Goal: Task Accomplishment & Management: Manage account settings

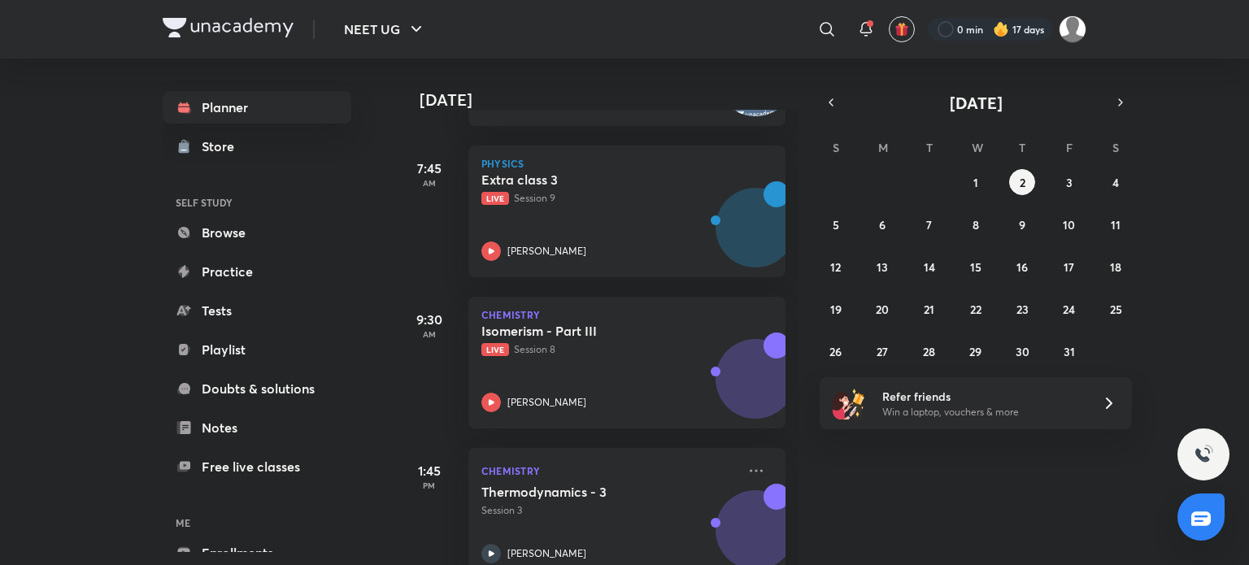
scroll to position [364, 0]
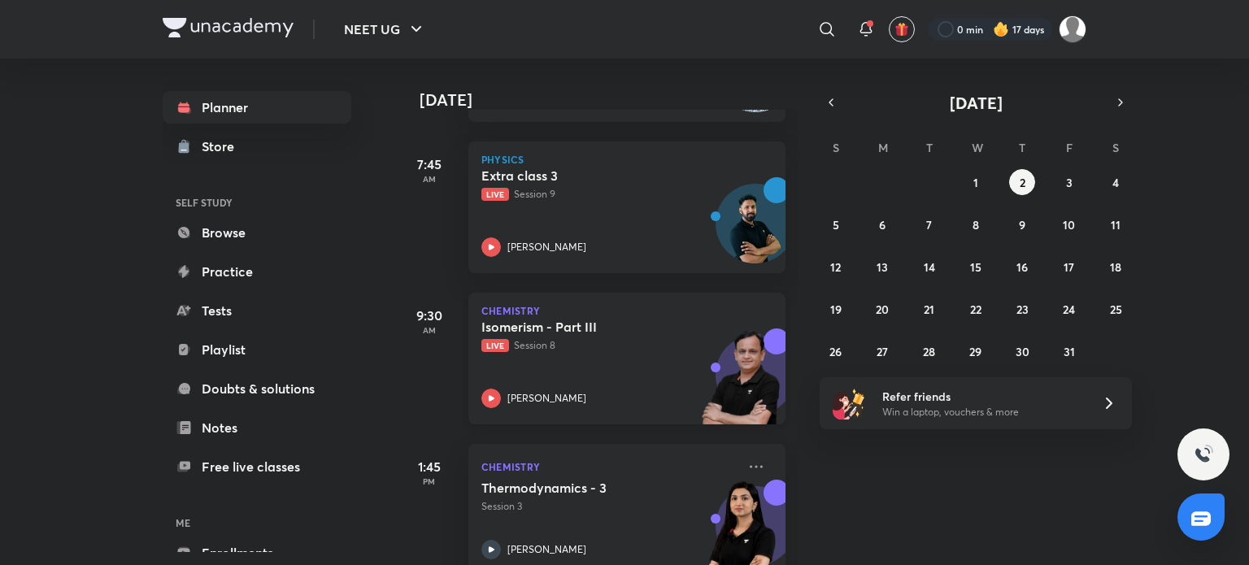
click at [598, 350] on p "Live Session 8" at bounding box center [608, 345] width 255 height 15
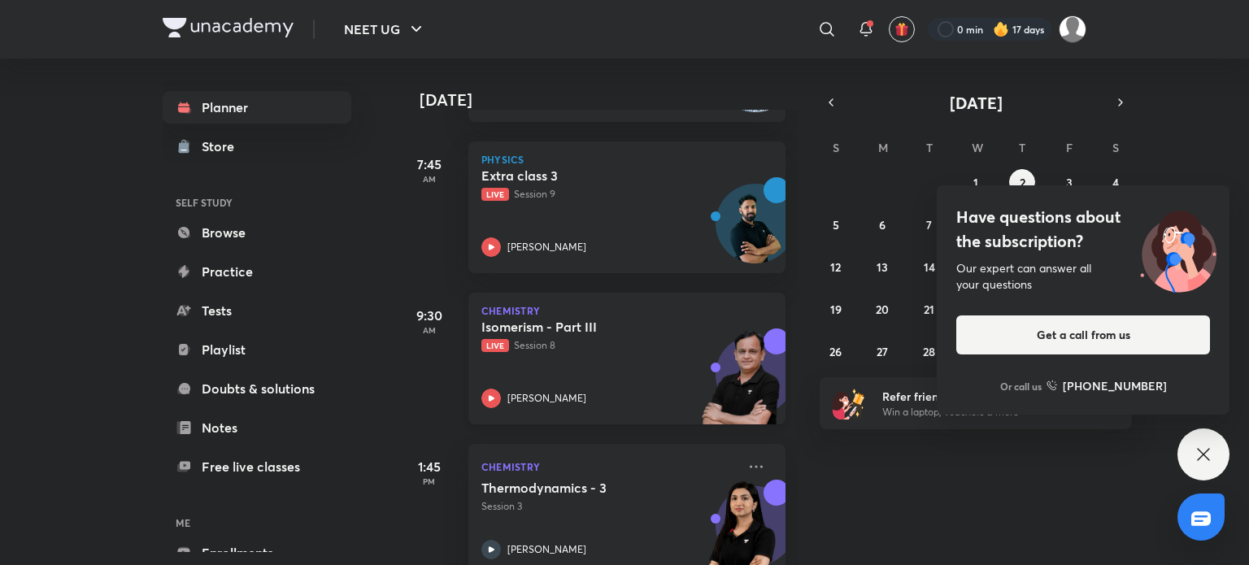
click at [630, 337] on div "Isomerism - Part III Live Session 8" at bounding box center [608, 336] width 255 height 34
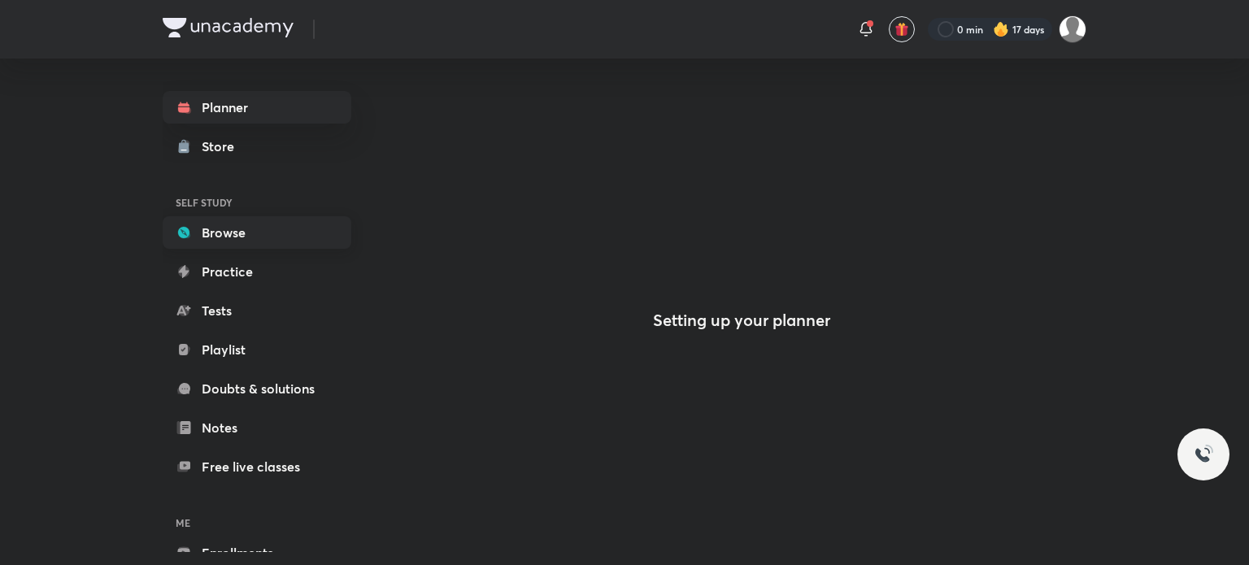
click at [259, 233] on link "Browse" at bounding box center [257, 232] width 189 height 33
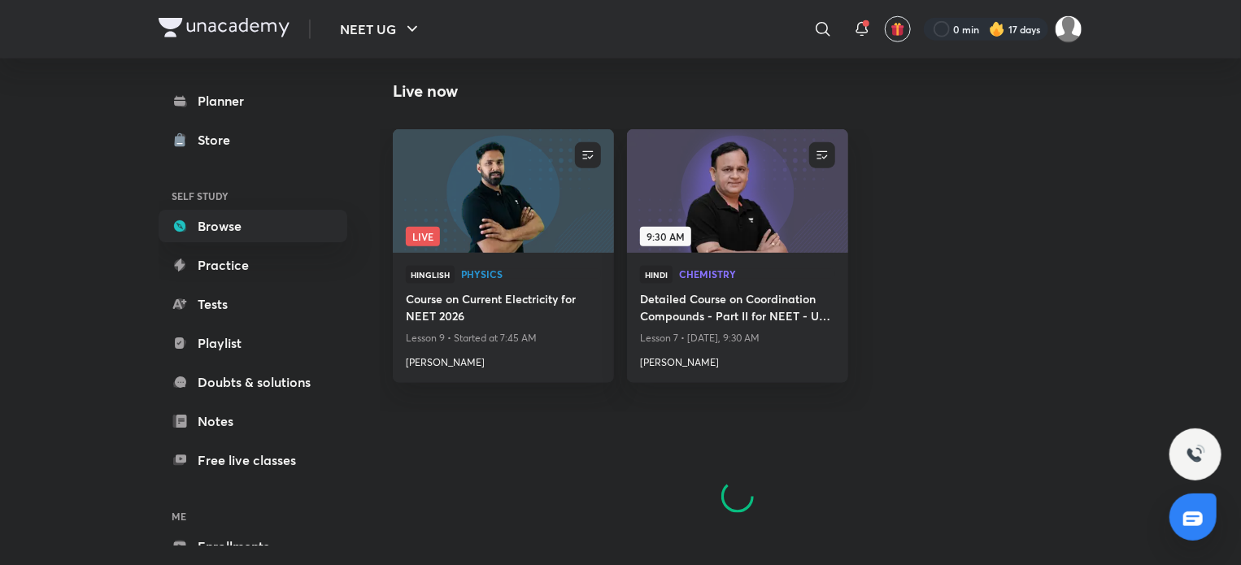
scroll to position [913, 0]
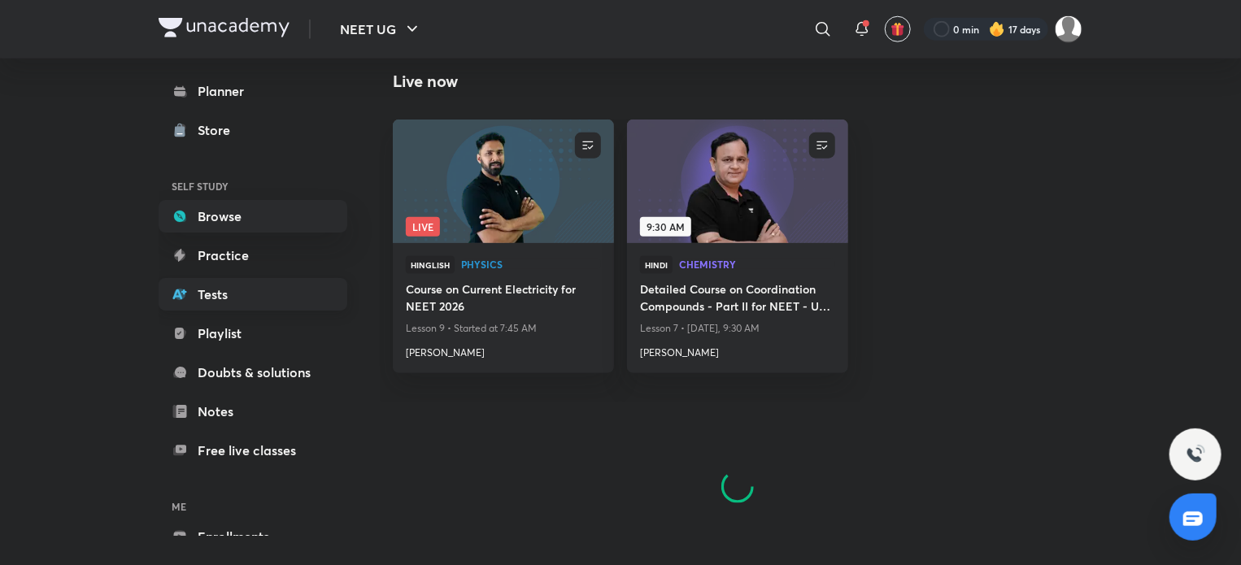
click at [223, 297] on link "Tests" at bounding box center [253, 294] width 189 height 33
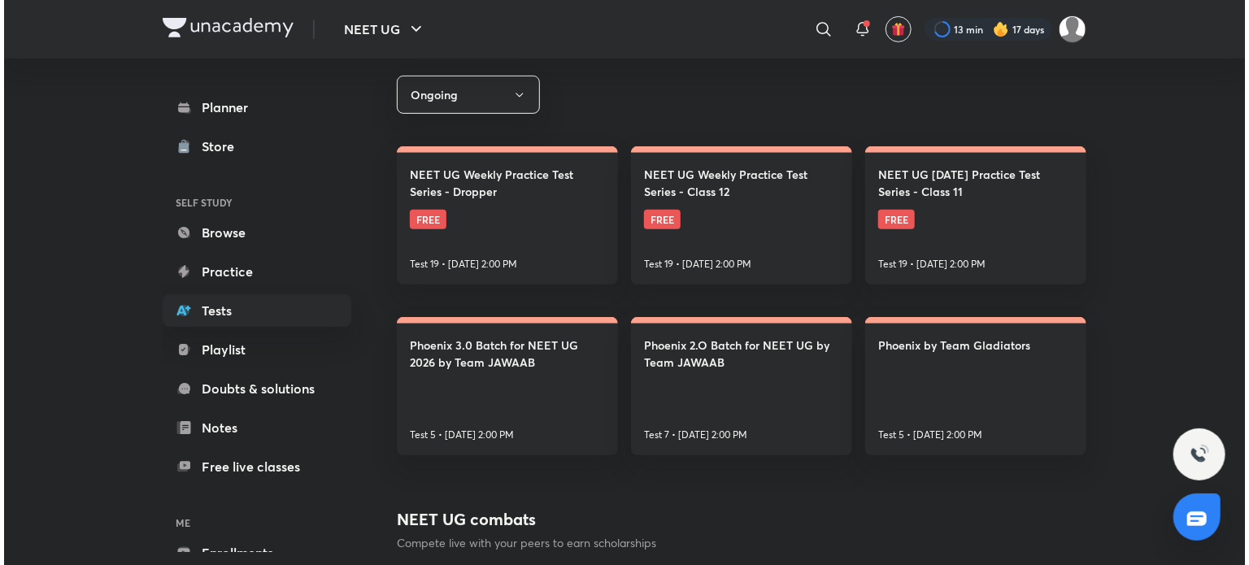
scroll to position [286, 0]
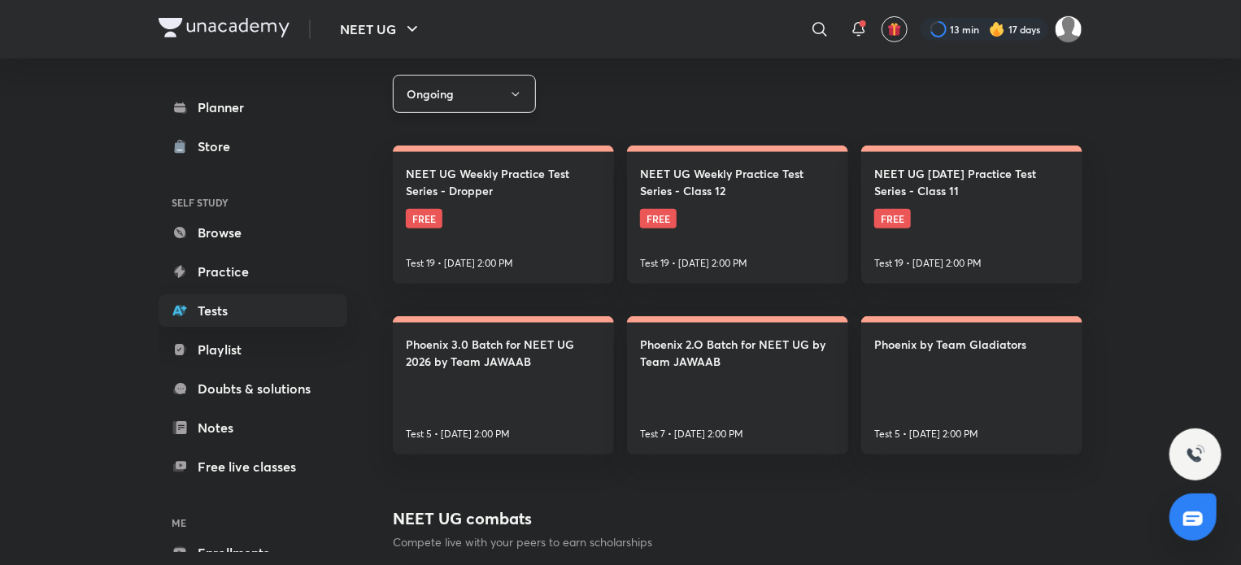
click at [519, 93] on icon "button" at bounding box center [514, 94] width 7 height 4
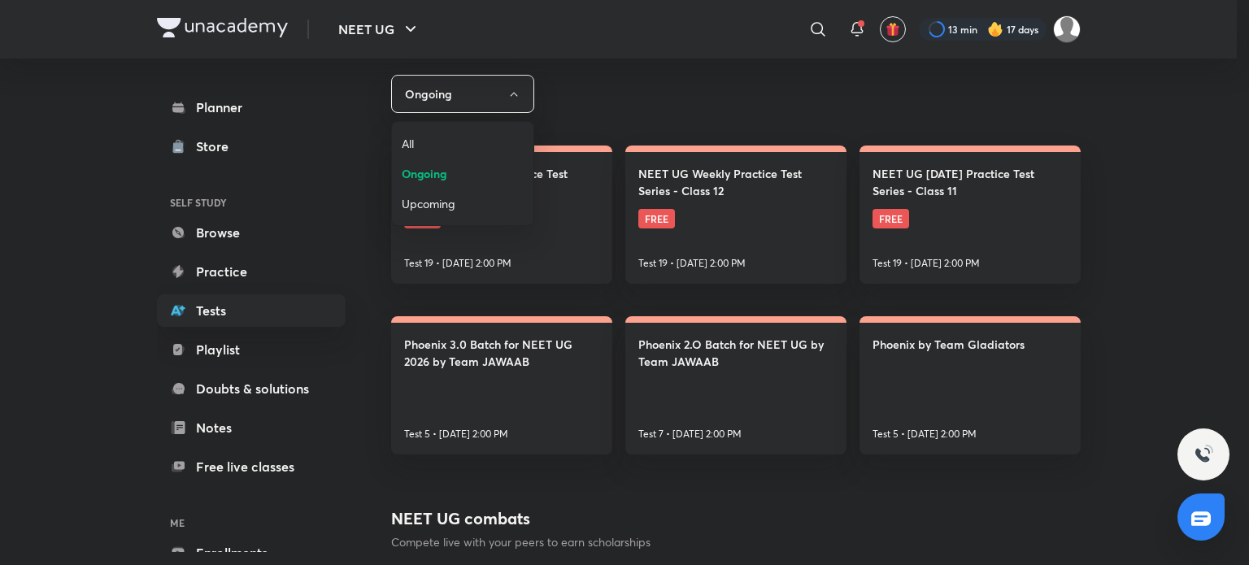
click at [442, 142] on span "All" at bounding box center [463, 143] width 122 height 17
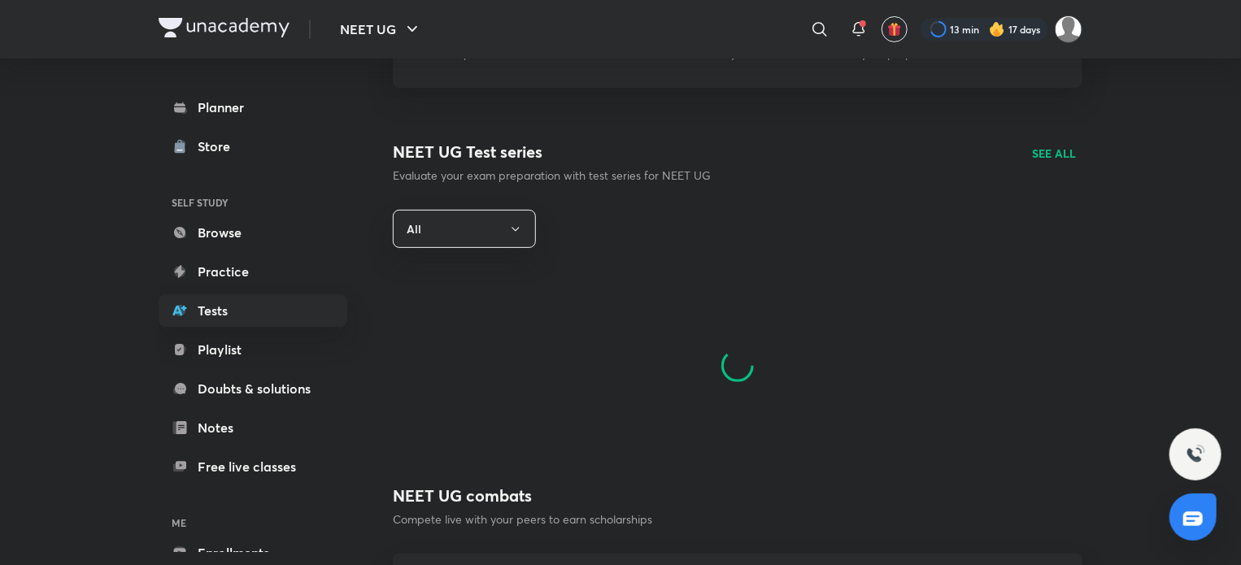
scroll to position [150, 0]
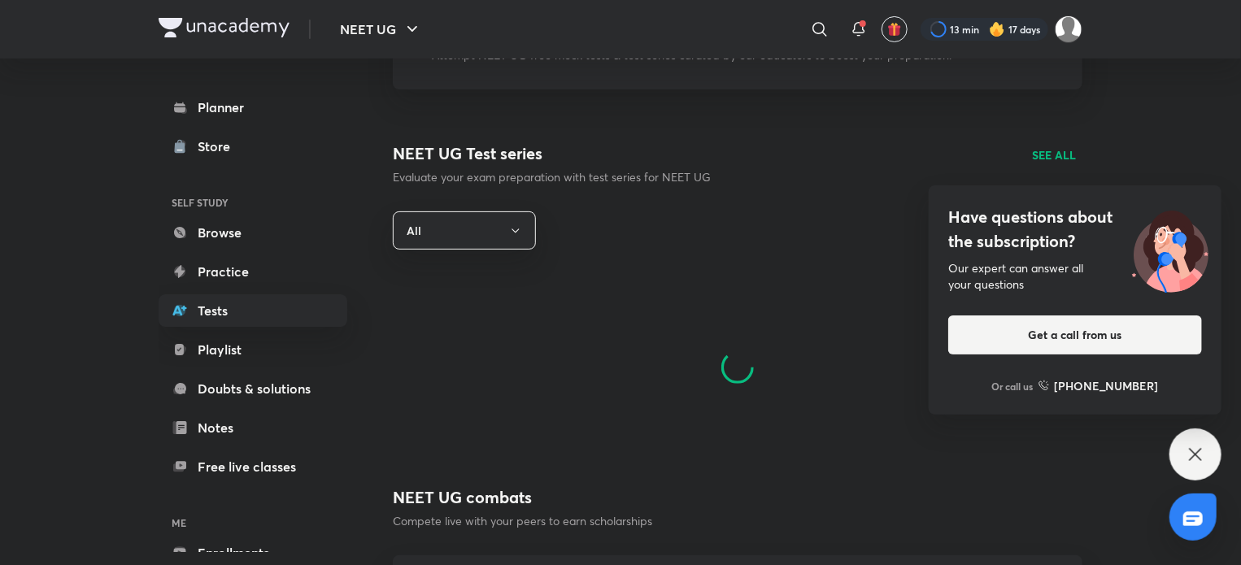
click at [1196, 437] on div "Have questions about the subscription? Our expert can answer all your questions…" at bounding box center [1195, 455] width 52 height 52
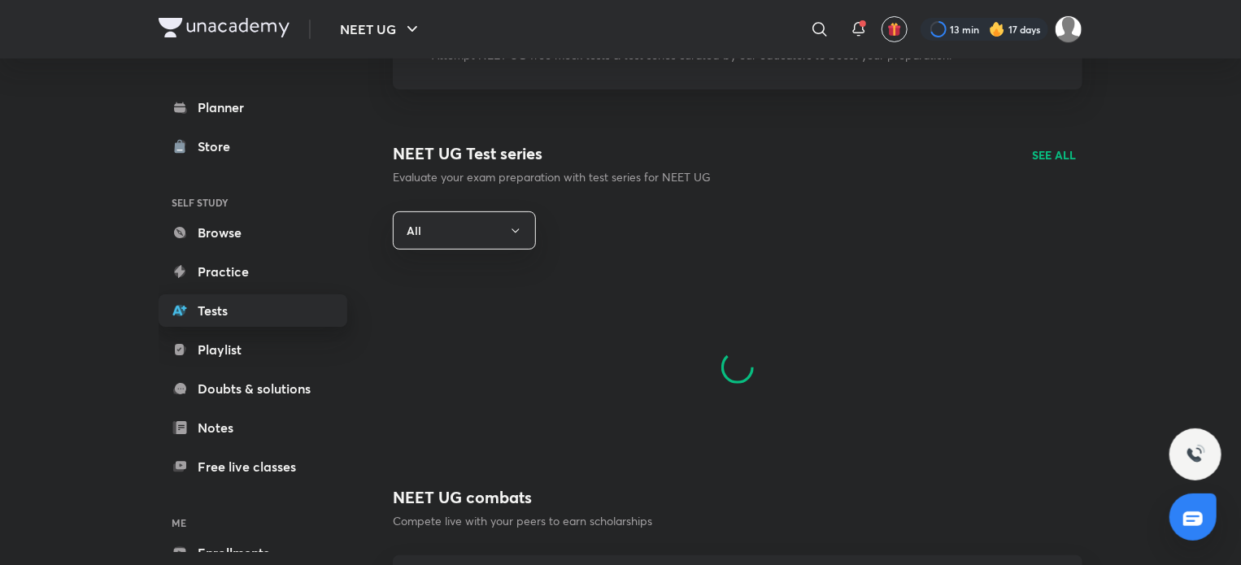
click at [298, 318] on link "Tests" at bounding box center [253, 310] width 189 height 33
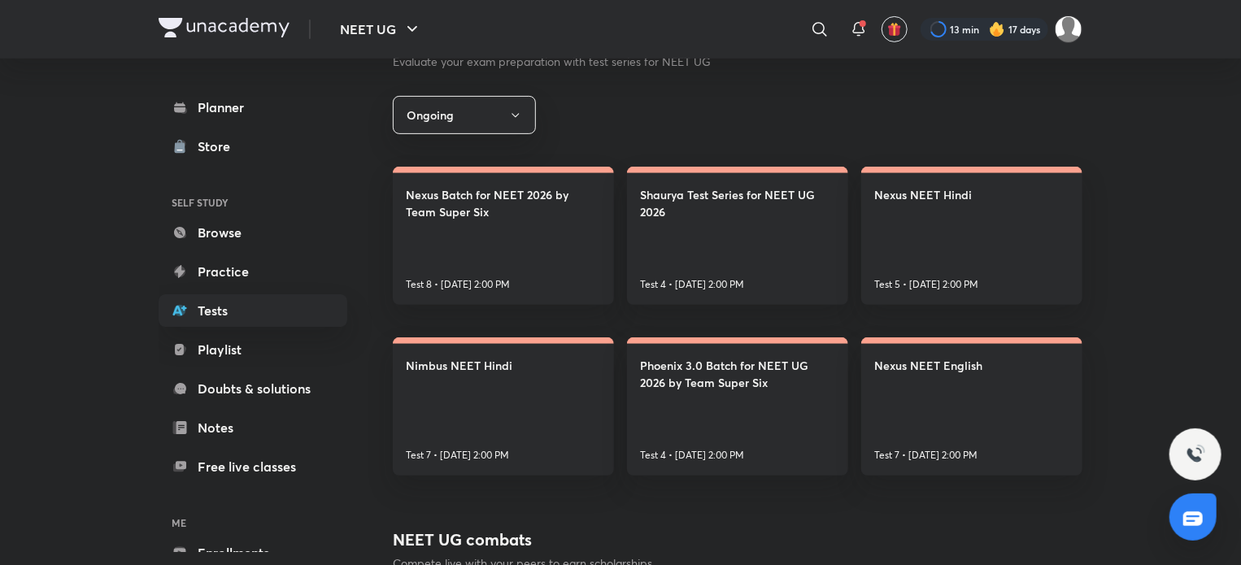
scroll to position [266, 0]
click at [517, 116] on icon "button" at bounding box center [515, 114] width 13 height 13
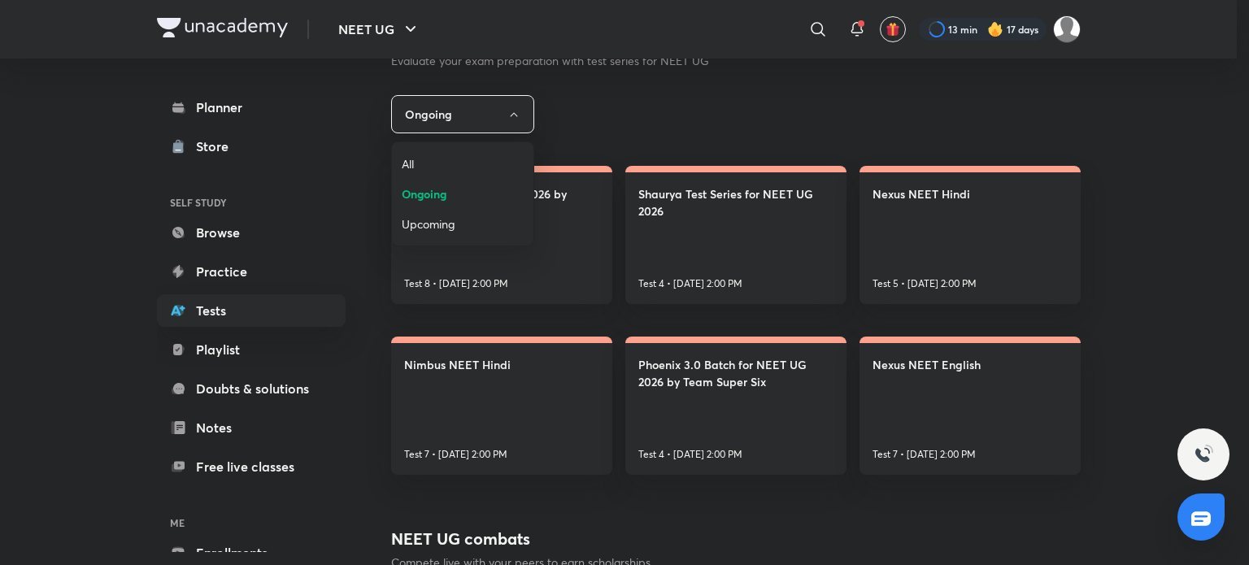
click at [491, 155] on span "All" at bounding box center [463, 163] width 122 height 17
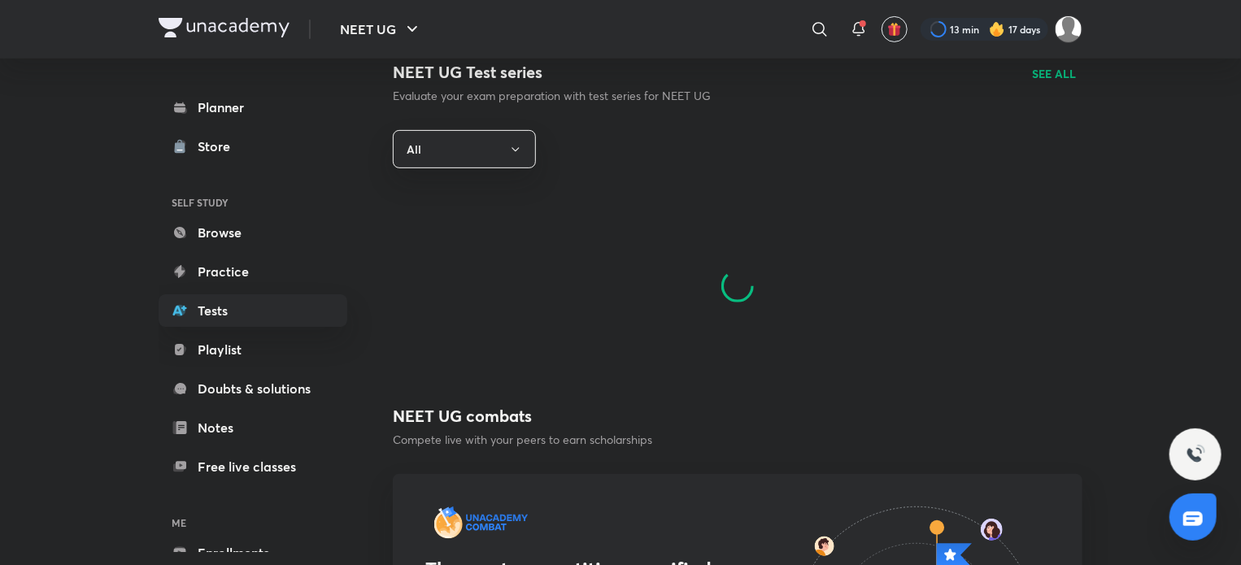
scroll to position [231, 0]
click at [1060, 67] on p "SEE ALL" at bounding box center [1054, 73] width 44 height 17
click at [1055, 72] on p "SEE ALL" at bounding box center [1054, 73] width 44 height 17
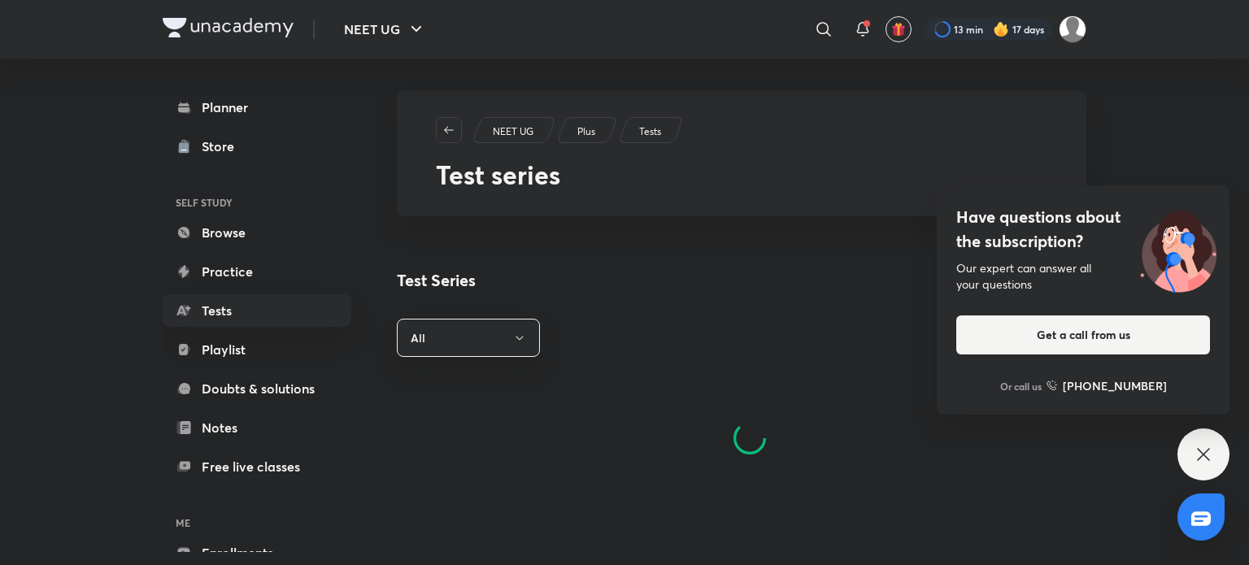
click at [1226, 455] on div "Have questions about the subscription? Our expert can answer all your questions…" at bounding box center [1203, 455] width 52 height 52
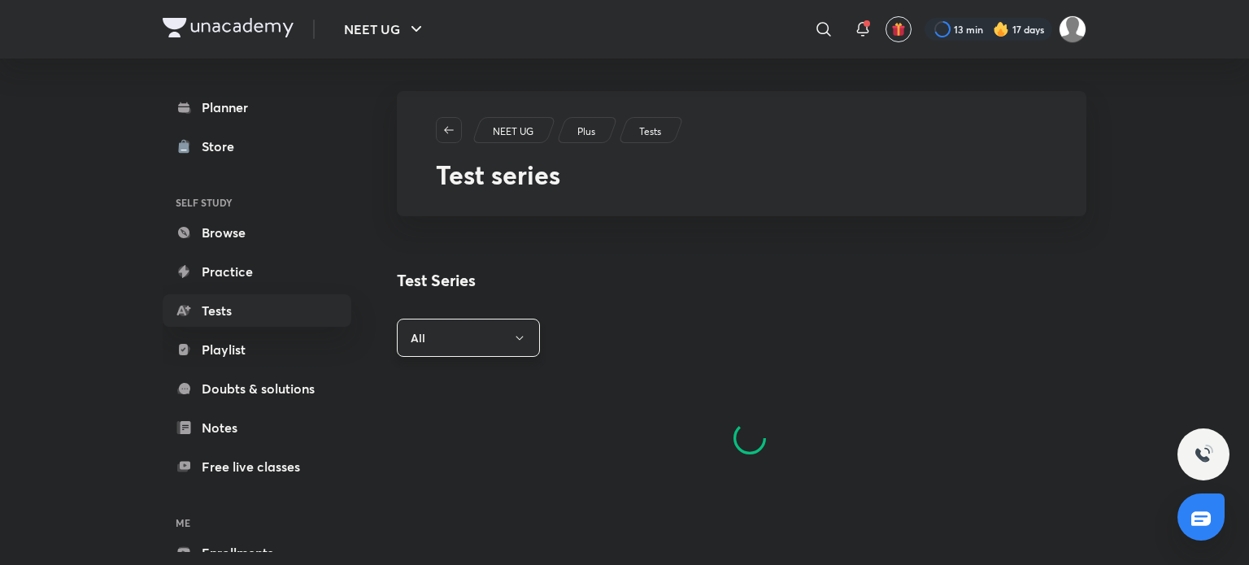
click at [453, 346] on button "All" at bounding box center [468, 338] width 143 height 38
click at [463, 416] on span "Ongoing" at bounding box center [468, 417] width 122 height 17
click at [276, 298] on link "Tests" at bounding box center [257, 310] width 189 height 33
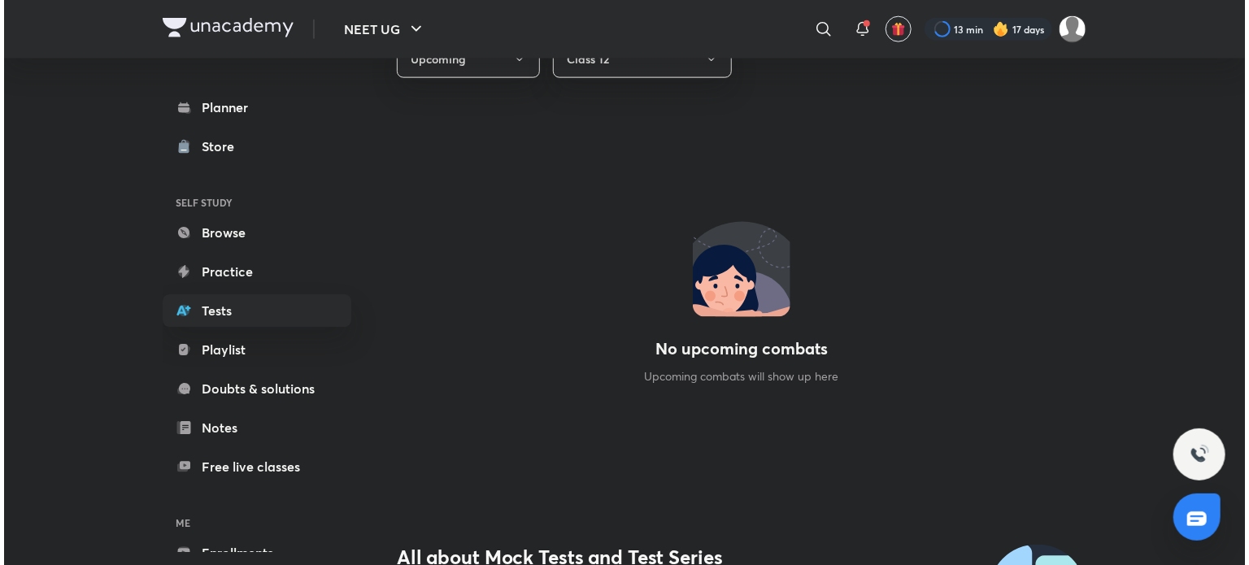
scroll to position [1344, 0]
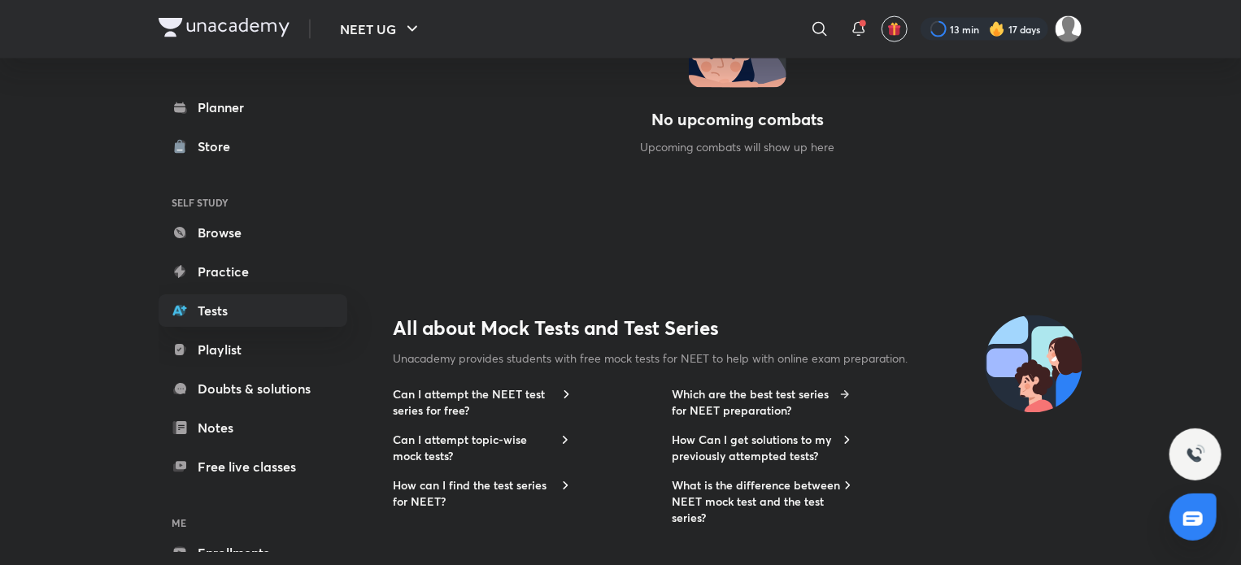
click at [831, 398] on h6 "Which are the best test series for NEET preparation?" at bounding box center [753, 403] width 163 height 33
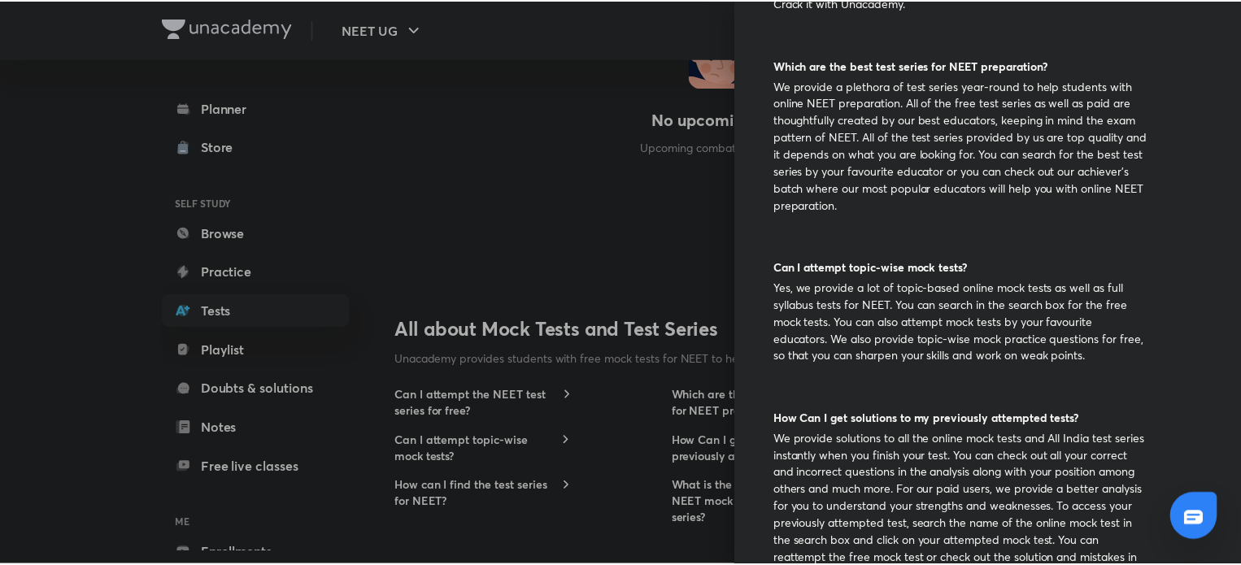
scroll to position [213, 0]
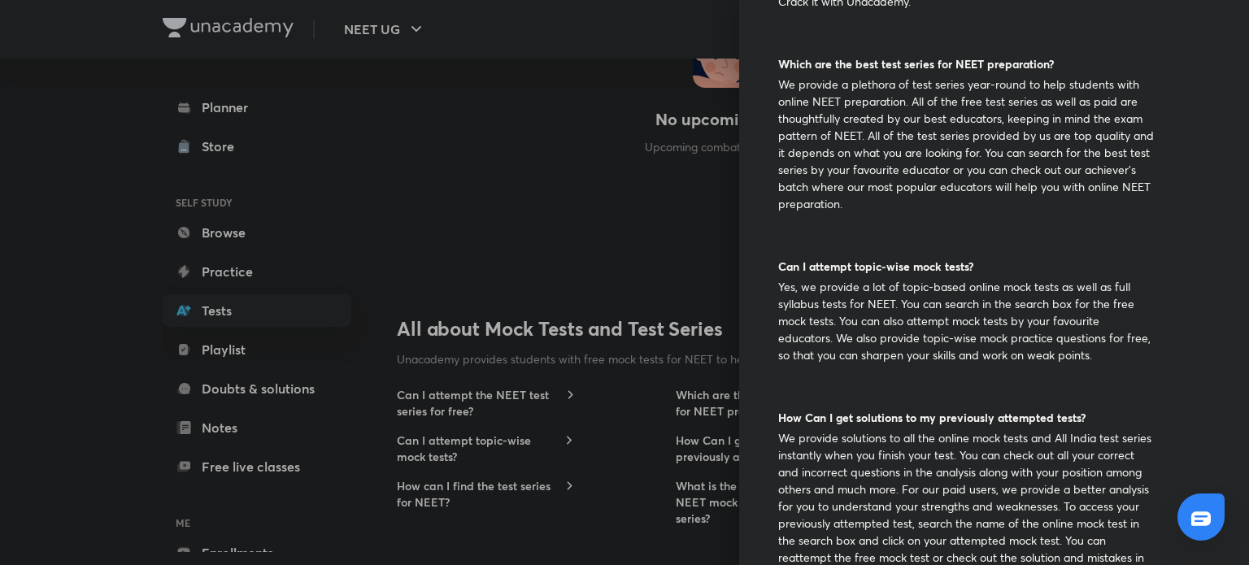
click at [590, 322] on div at bounding box center [624, 282] width 1249 height 565
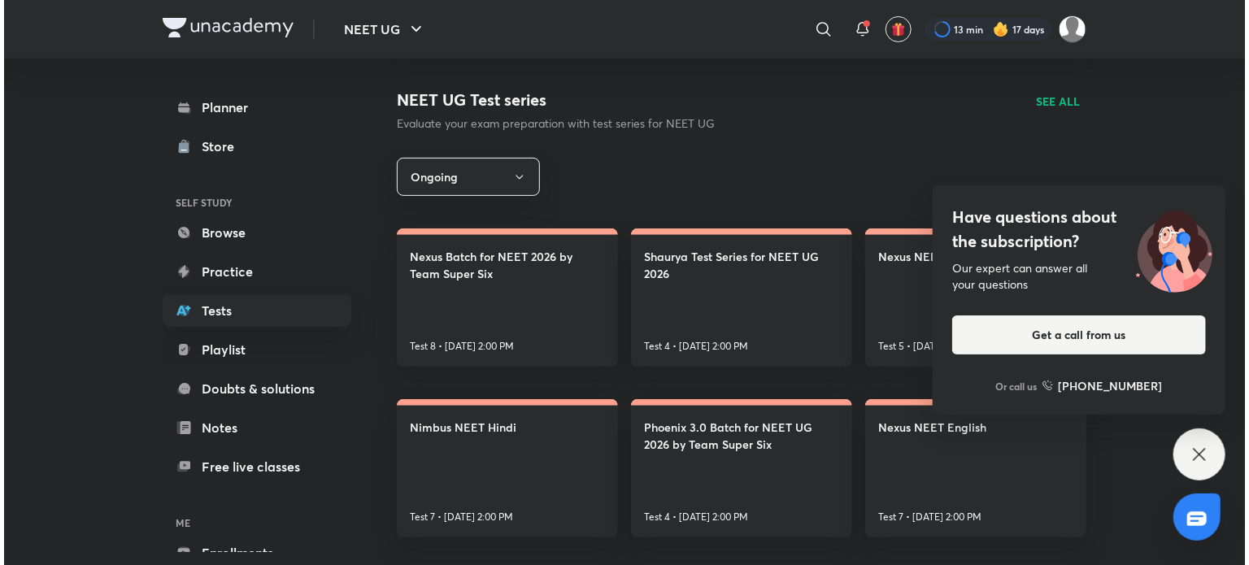
scroll to position [202, 0]
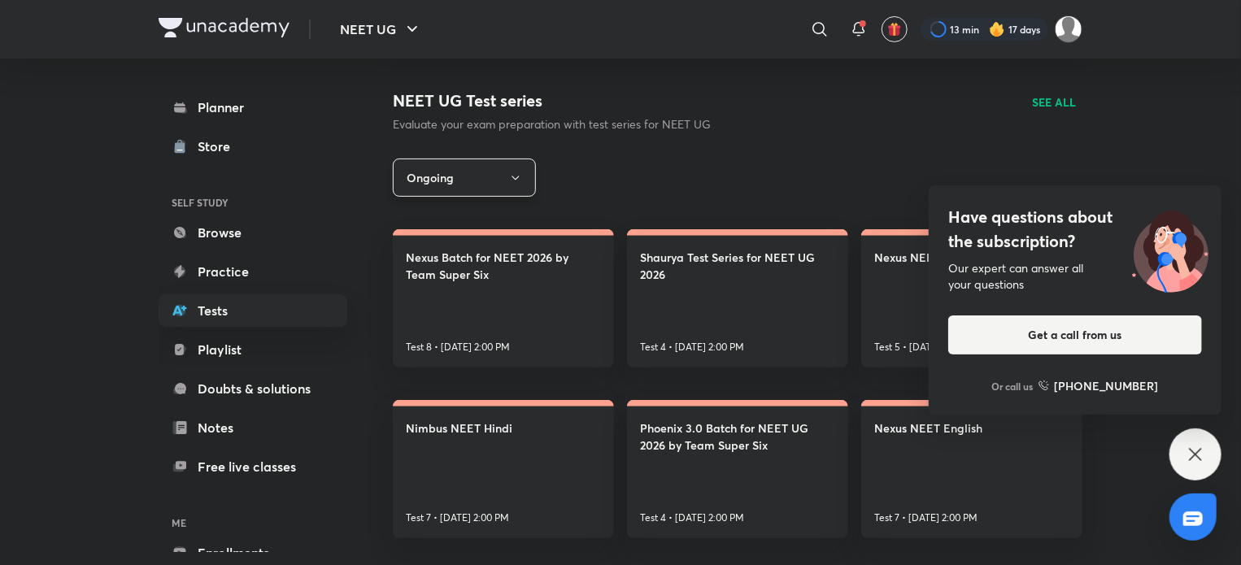
click at [491, 175] on button "Ongoing" at bounding box center [464, 178] width 143 height 38
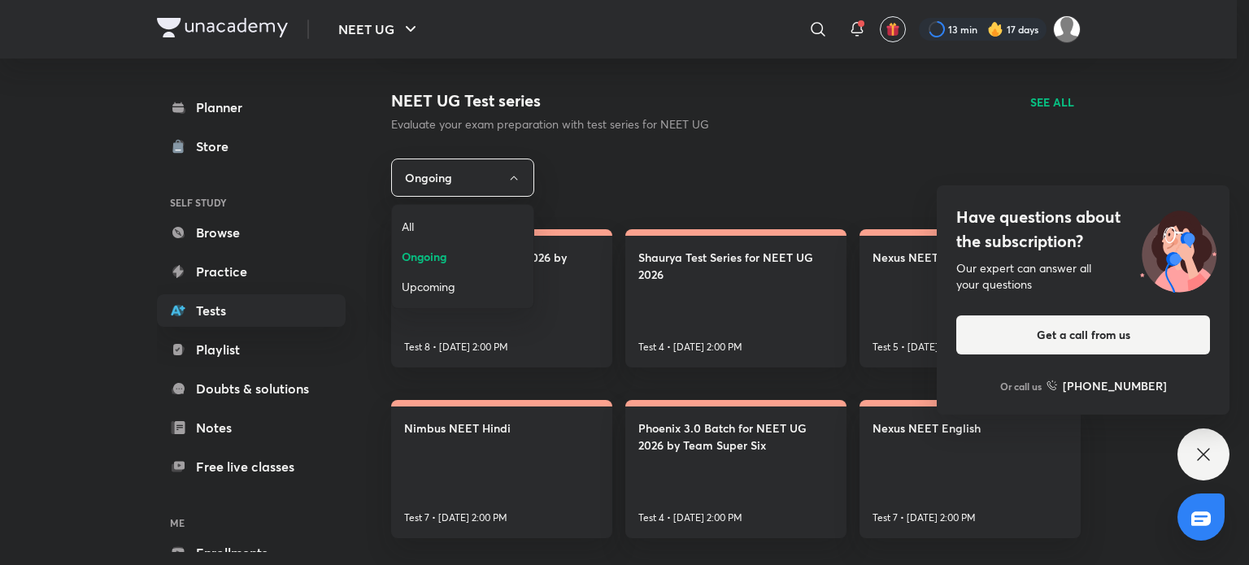
click at [476, 278] on span "Upcoming" at bounding box center [463, 286] width 122 height 17
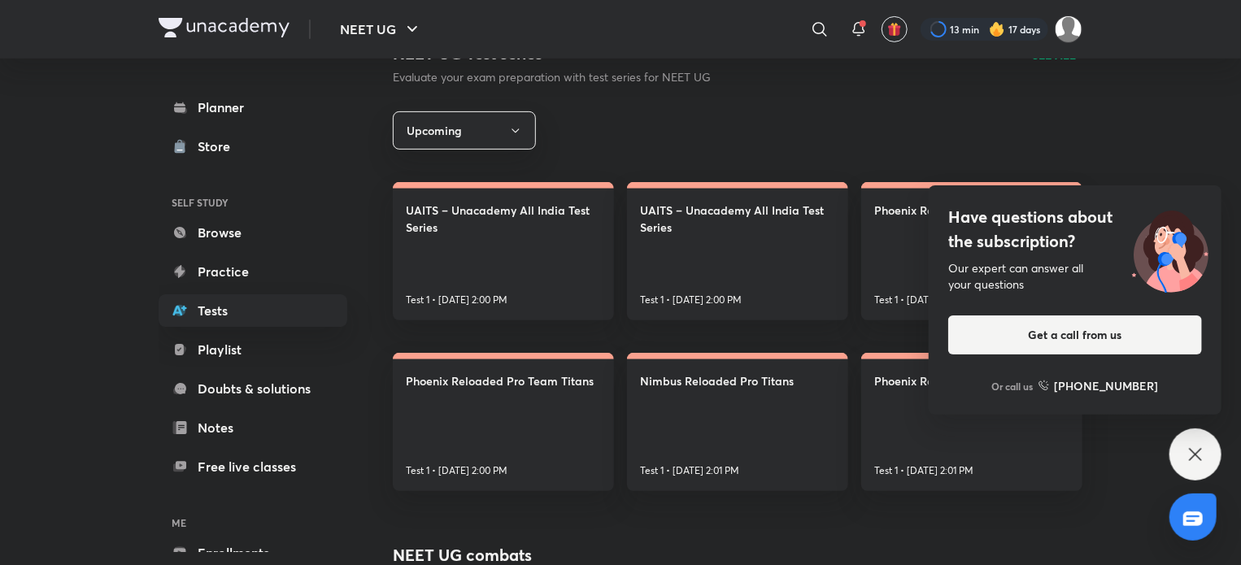
scroll to position [252, 0]
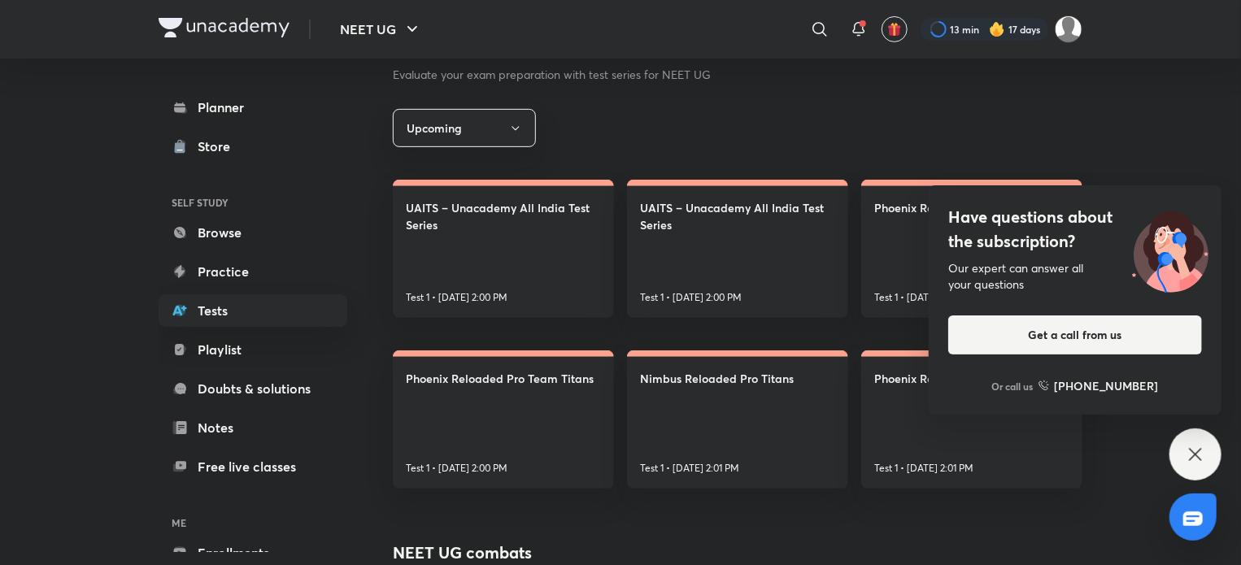
click at [1197, 451] on icon at bounding box center [1196, 455] width 20 height 20
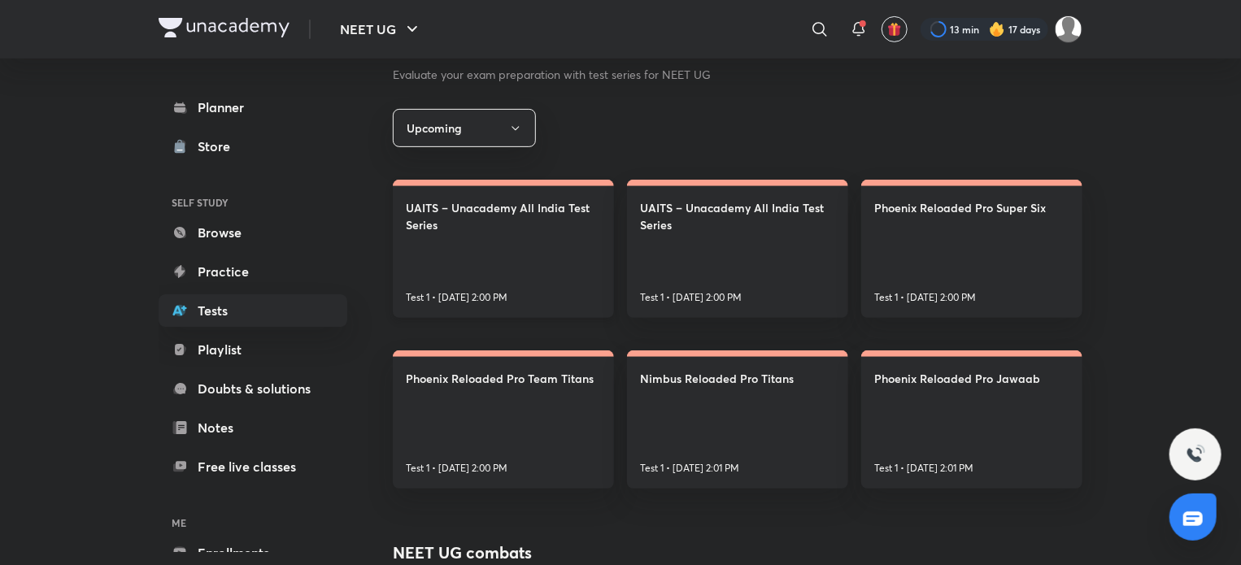
click at [555, 276] on link "UAITS – Unacademy All India Test Series Test 1 • [DATE] 2:00 PM" at bounding box center [503, 249] width 221 height 138
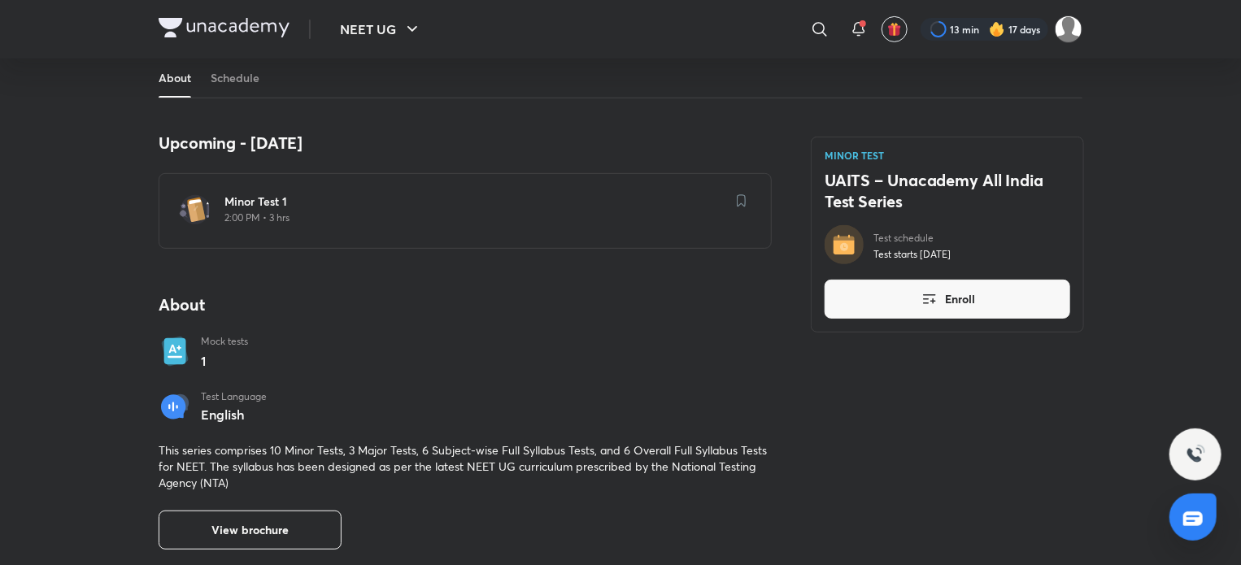
scroll to position [332, 0]
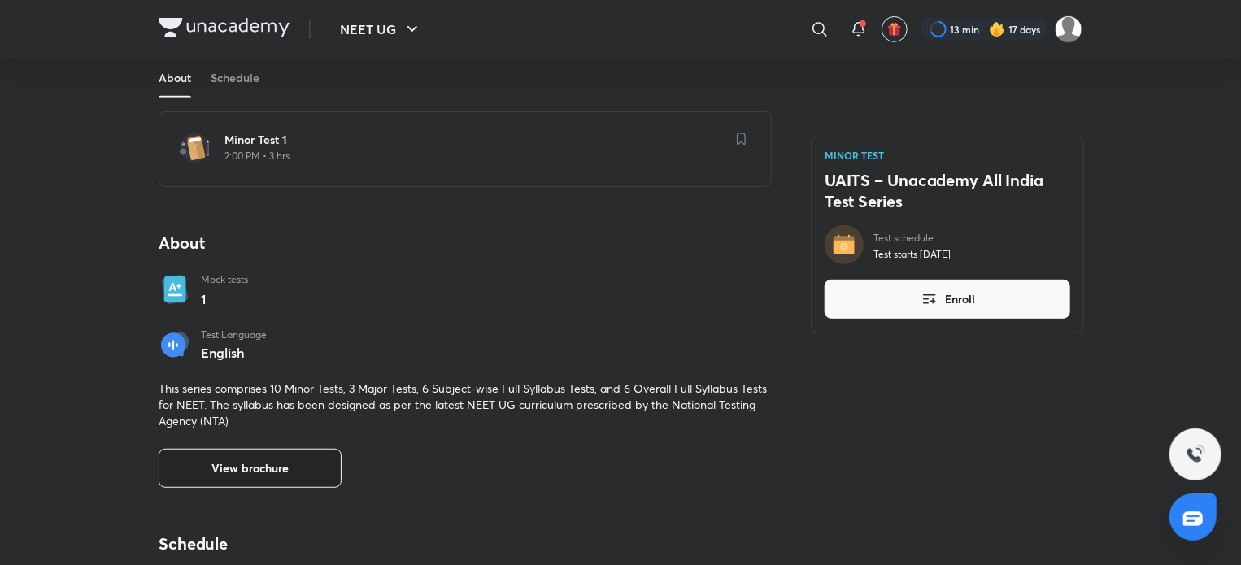
click at [281, 474] on span "View brochure" at bounding box center [249, 468] width 77 height 16
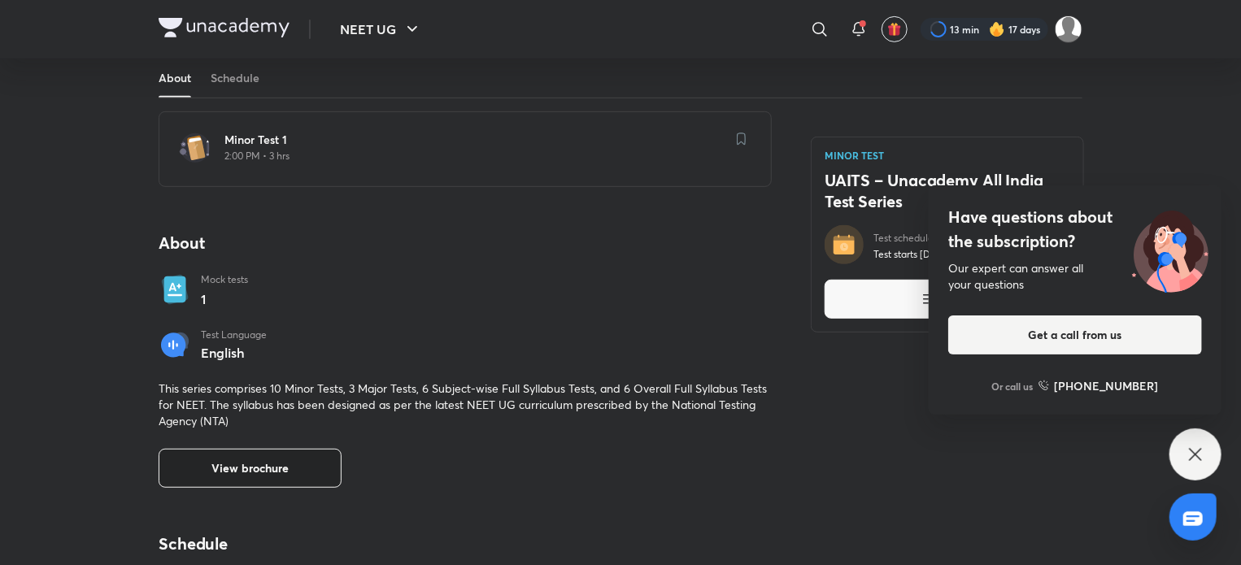
scroll to position [0, 0]
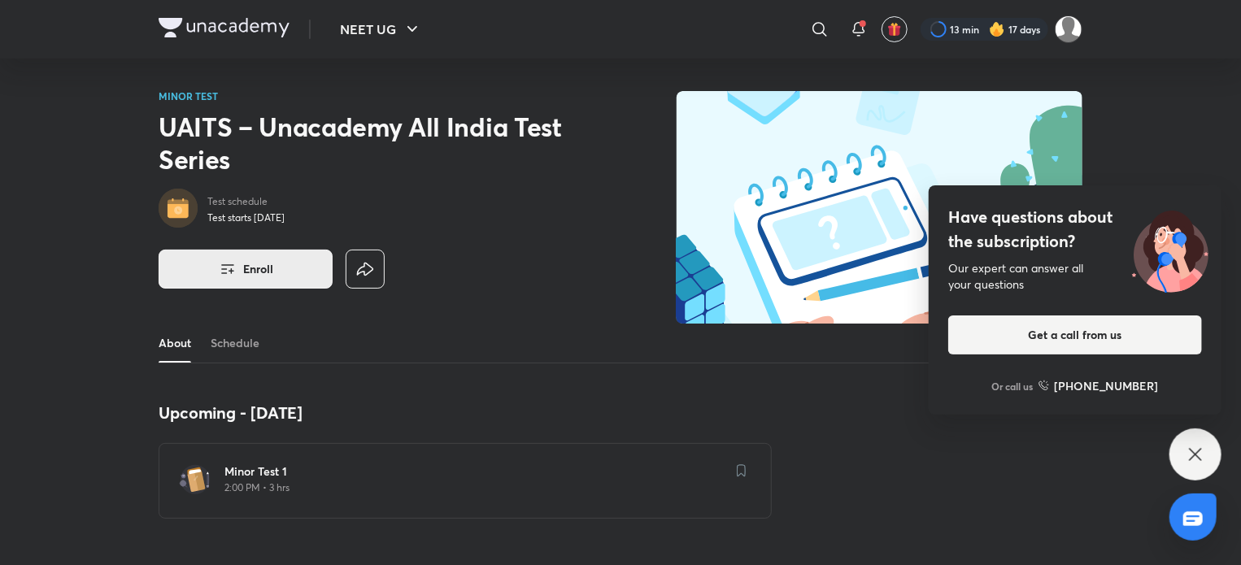
click at [263, 285] on button "Enroll" at bounding box center [246, 269] width 174 height 39
click at [224, 338] on link "Schedule" at bounding box center [235, 343] width 49 height 39
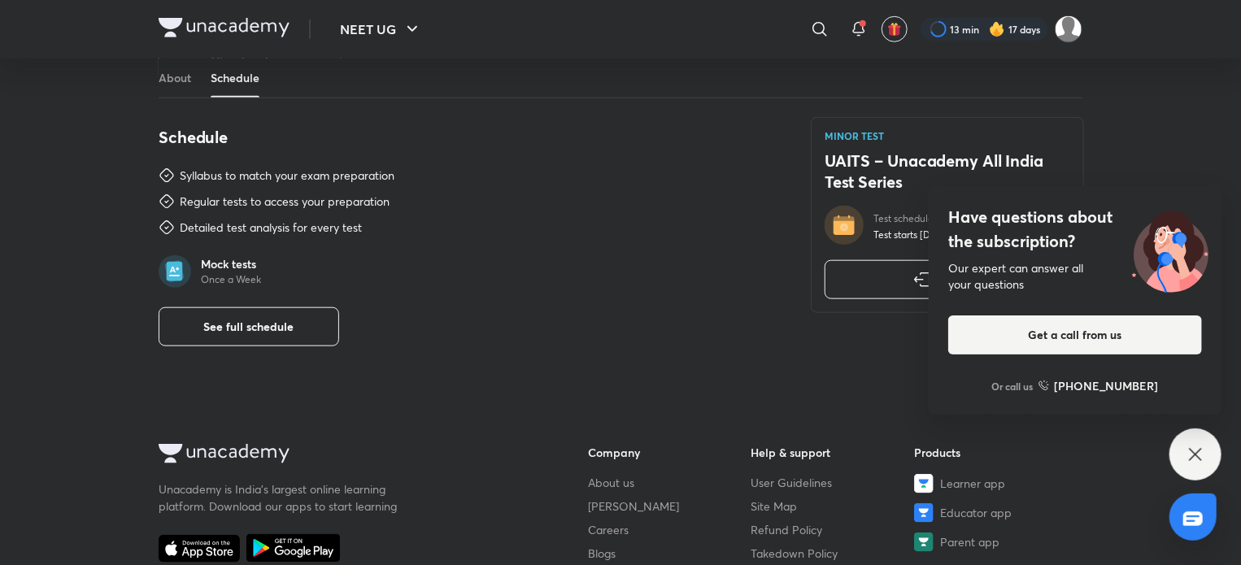
scroll to position [751, 0]
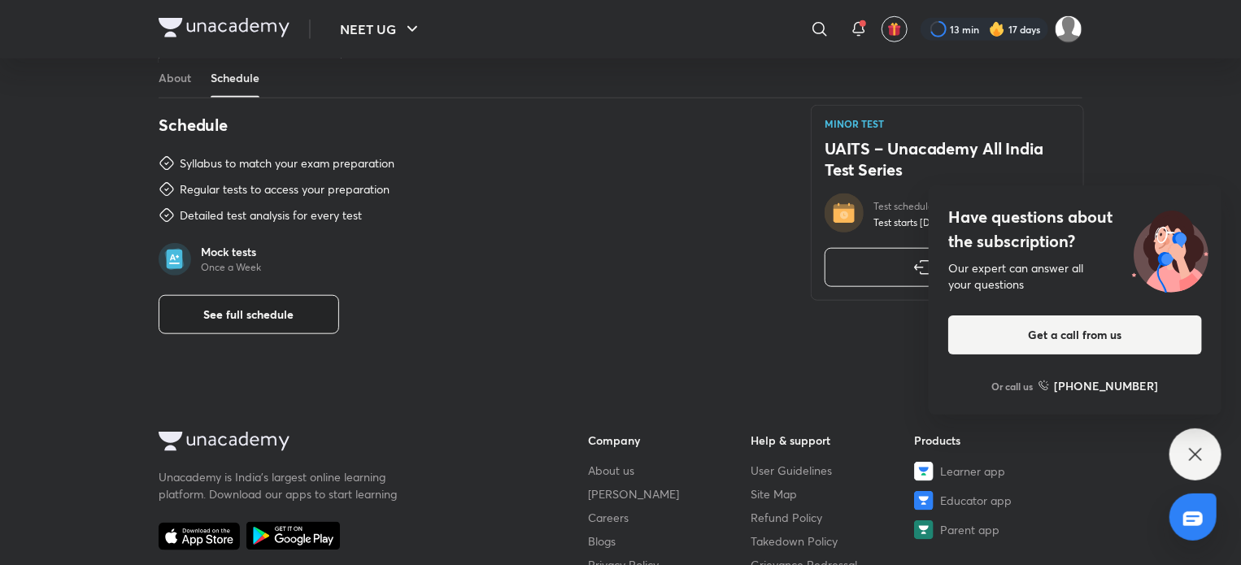
click at [302, 316] on button "See full schedule" at bounding box center [249, 314] width 181 height 39
